Goal: Information Seeking & Learning: Learn about a topic

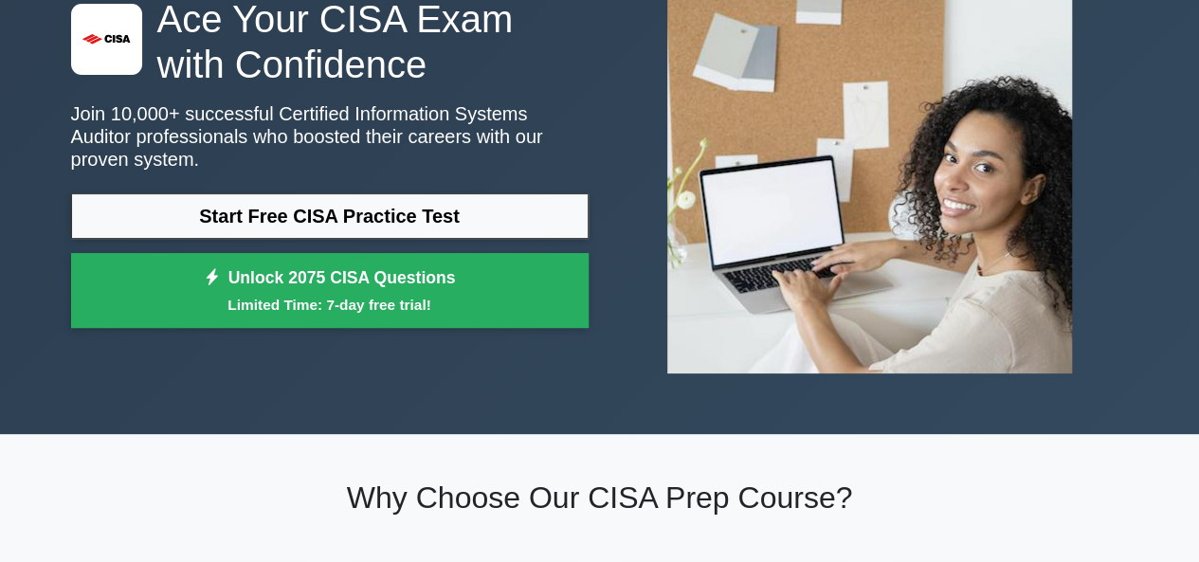
scroll to position [158, 0]
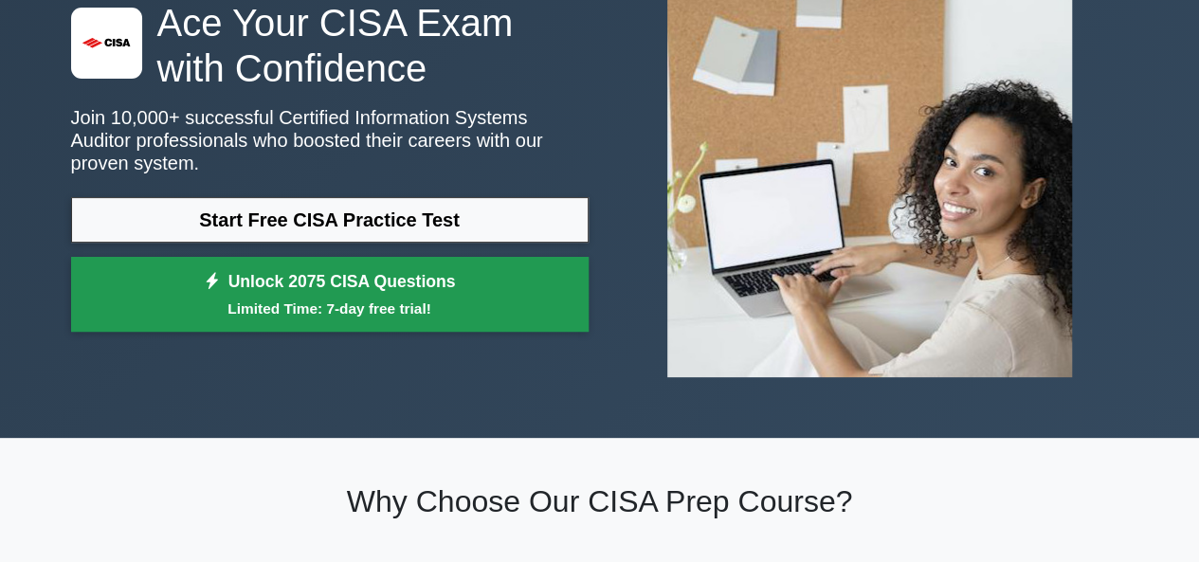
click at [377, 301] on small "Limited Time: 7-day free trial!" at bounding box center [330, 309] width 470 height 22
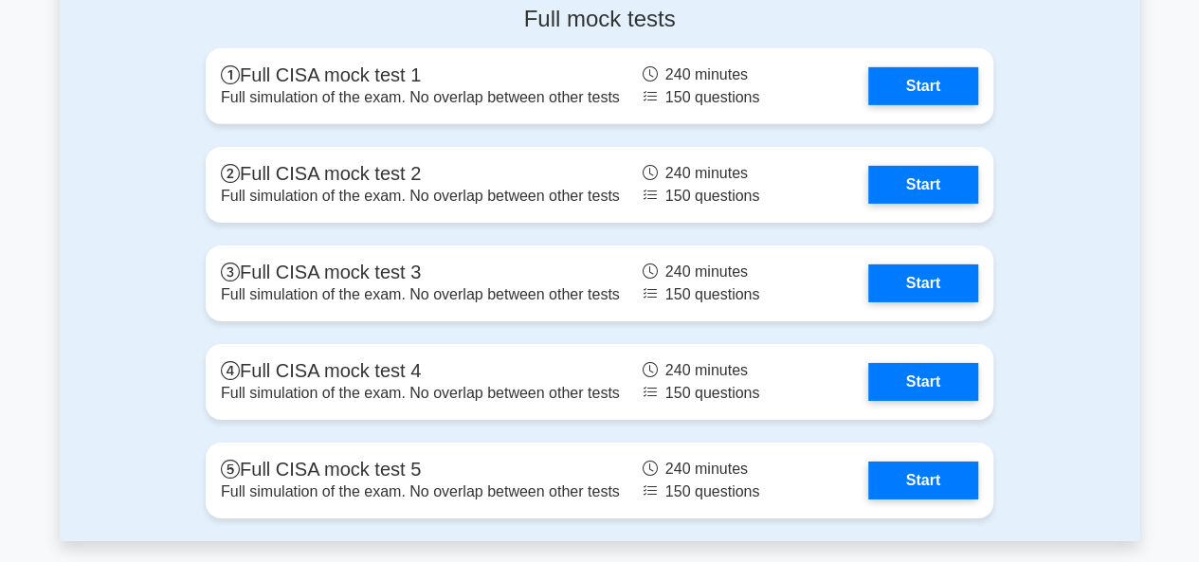
scroll to position [3021, 0]
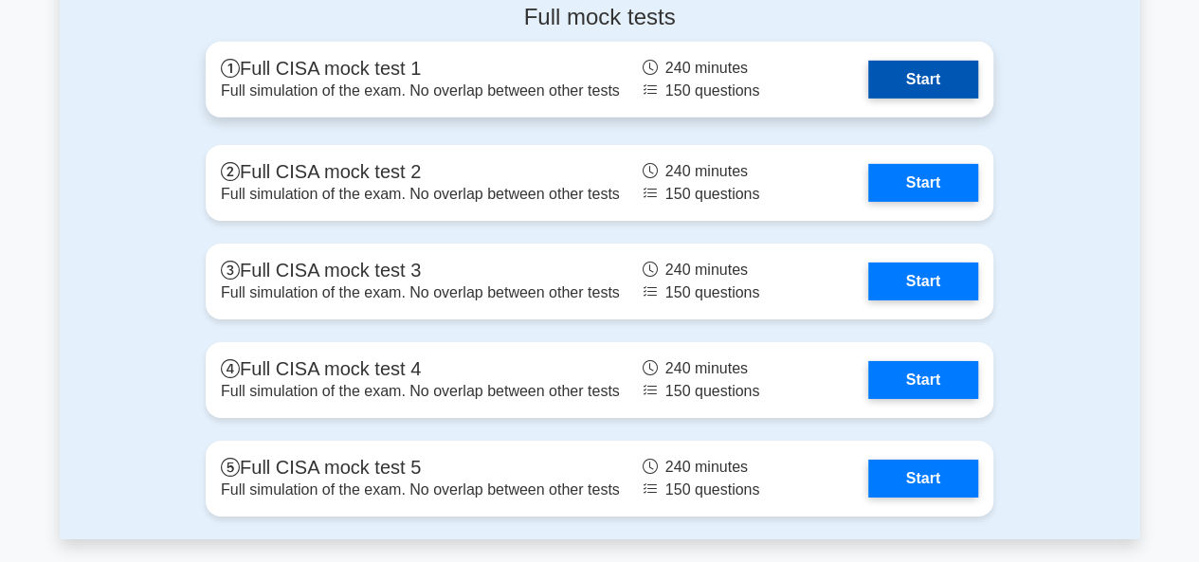
click at [915, 88] on link "Start" at bounding box center [923, 80] width 110 height 38
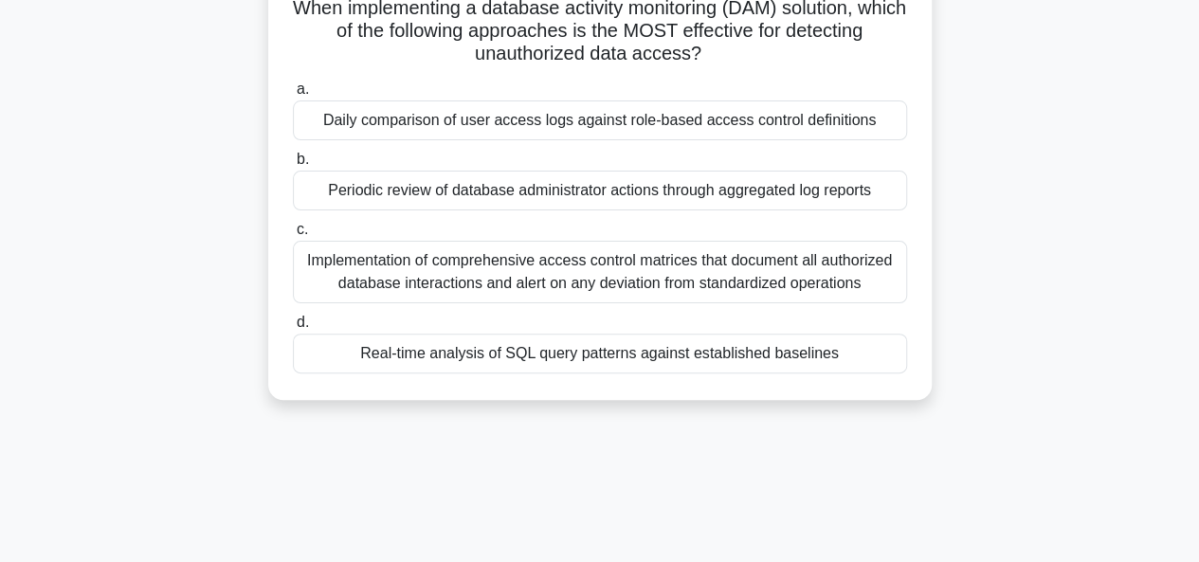
scroll to position [147, 0]
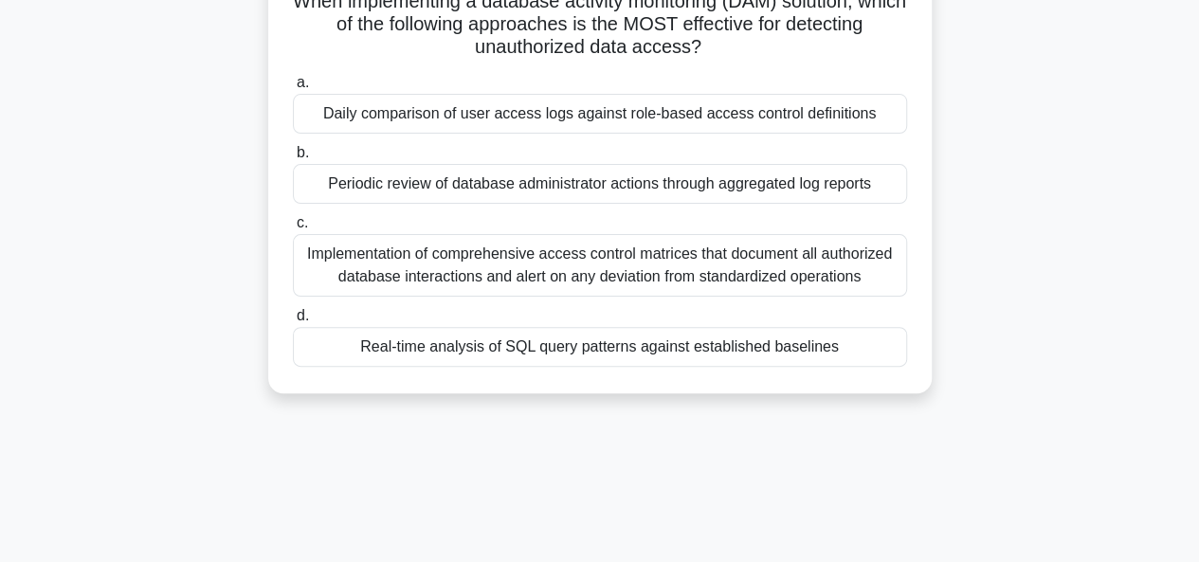
click at [514, 342] on div "Real-time analysis of SQL query patterns against established baselines" at bounding box center [600, 347] width 614 height 40
click at [293, 322] on input "d. Real-time analysis of SQL query patterns against established baselines" at bounding box center [293, 316] width 0 height 12
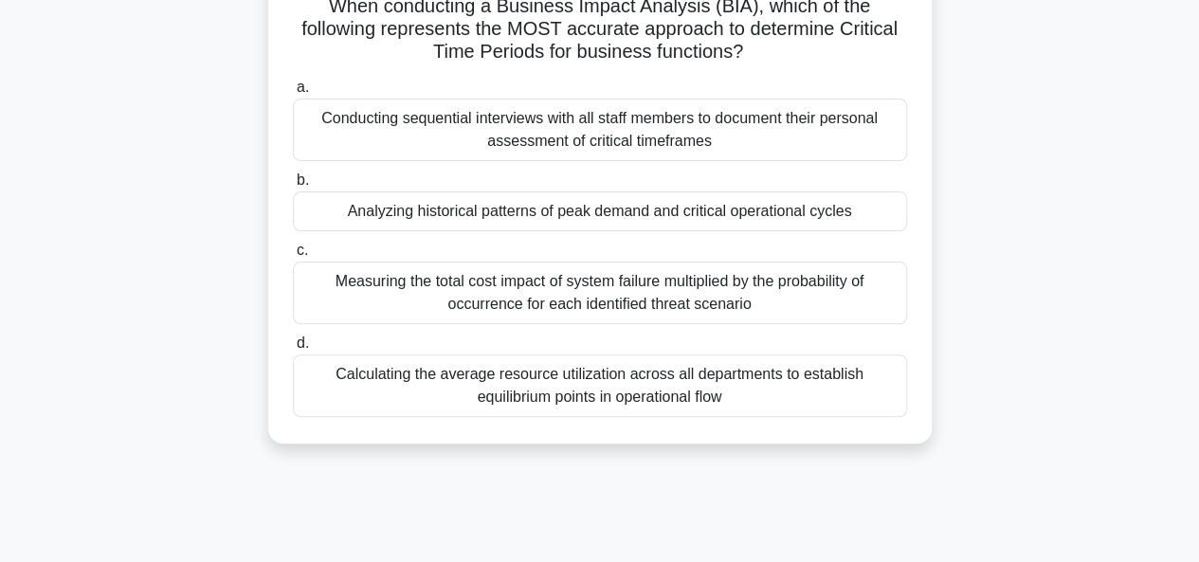
click at [514, 342] on label "d. Calculating the average resource utilization across all departments to estab…" at bounding box center [600, 374] width 614 height 85
click at [293, 342] on input "d. Calculating the average resource utilization across all departments to estab…" at bounding box center [293, 343] width 0 height 12
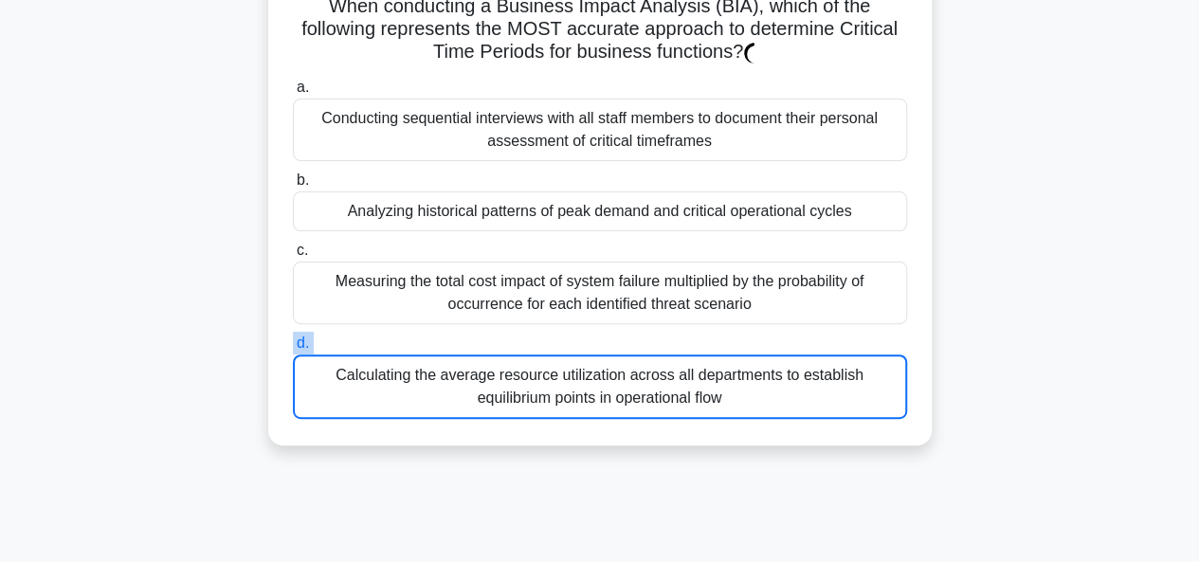
scroll to position [1, 0]
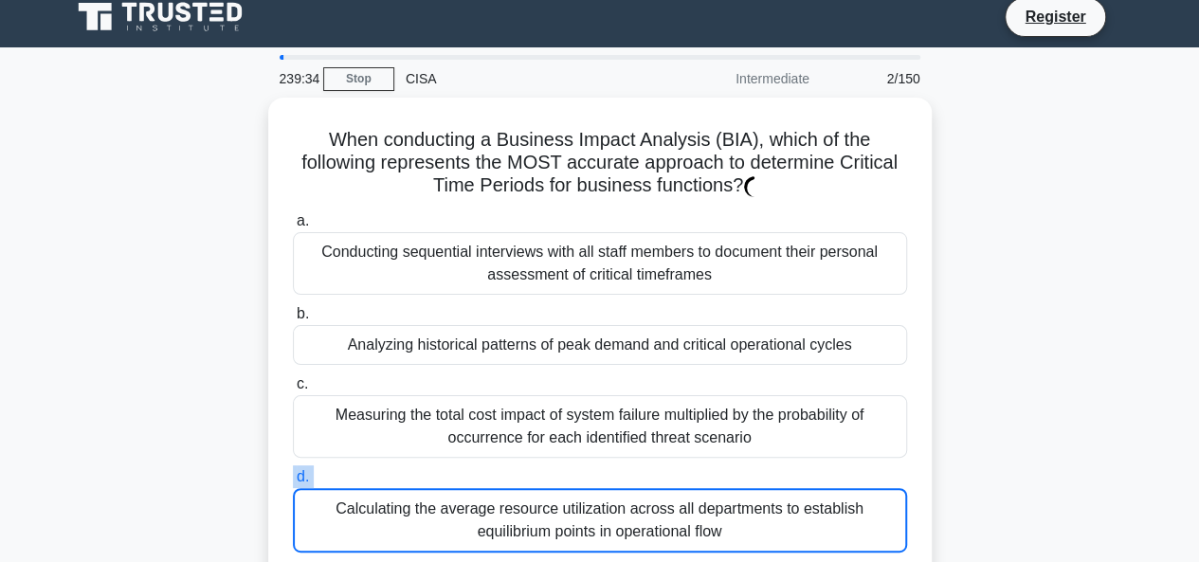
click at [514, 342] on div "a. Conducting sequential interviews with all staff members to document their pe…" at bounding box center [599, 381] width 637 height 351
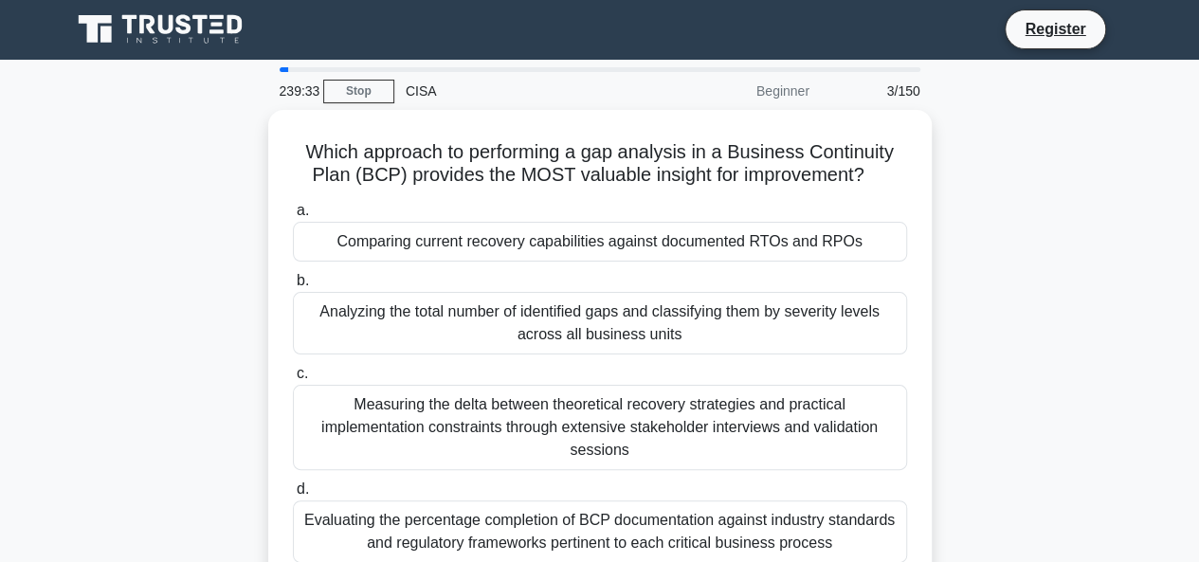
scroll to position [0, 0]
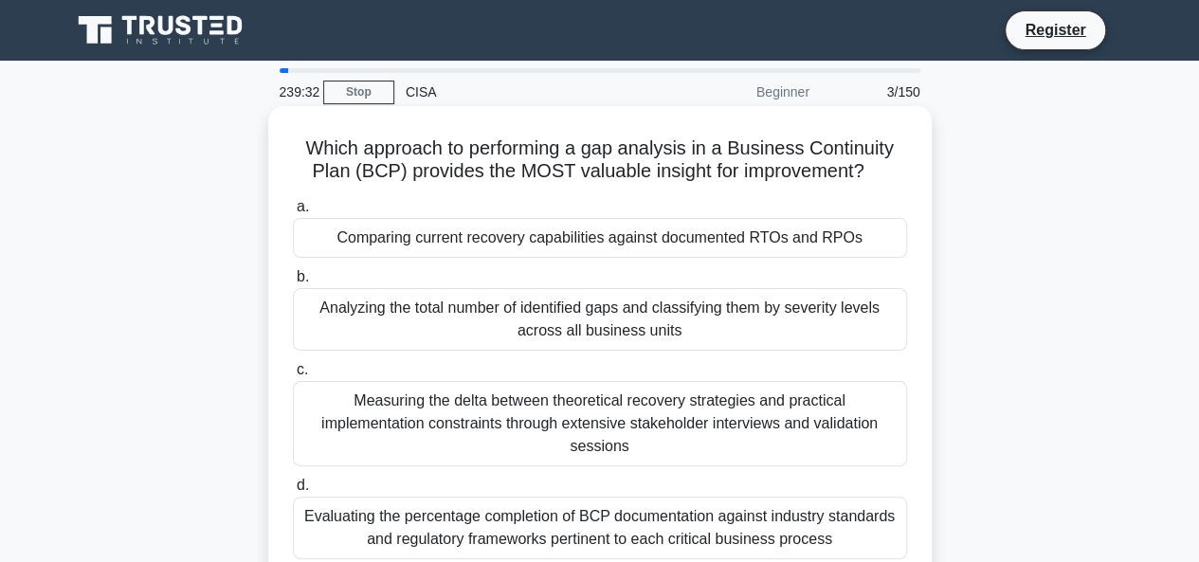
click at [326, 530] on div "Evaluating the percentage completion of BCP documentation against industry stan…" at bounding box center [600, 528] width 614 height 63
click at [293, 492] on input "d. Evaluating the percentage completion of BCP documentation against industry s…" at bounding box center [293, 485] width 0 height 12
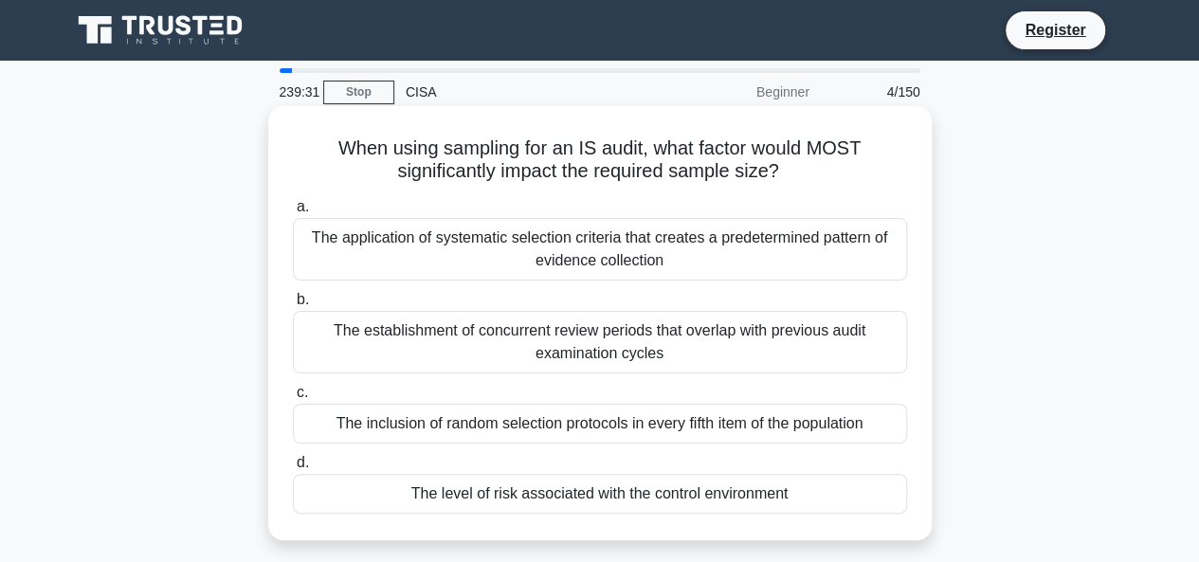
click at [367, 503] on div "The level of risk associated with the control environment" at bounding box center [600, 494] width 614 height 40
click at [293, 469] on input "d. The level of risk associated with the control environment" at bounding box center [293, 463] width 0 height 12
